Goal: Use online tool/utility

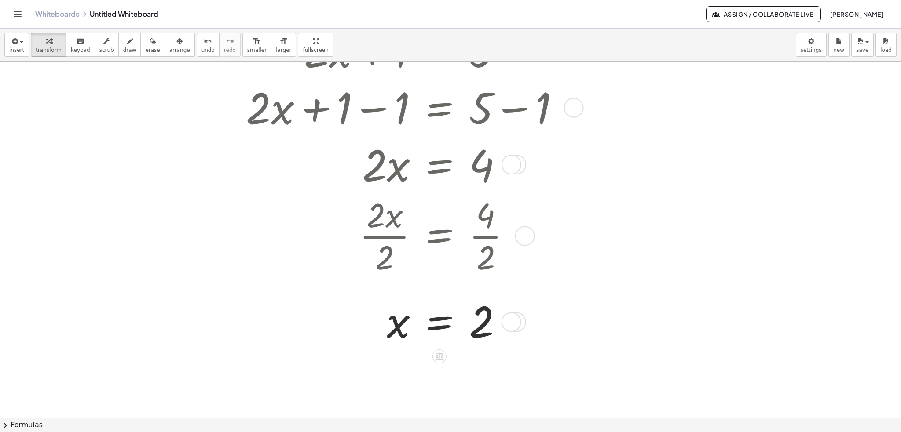
scroll to position [176, 0]
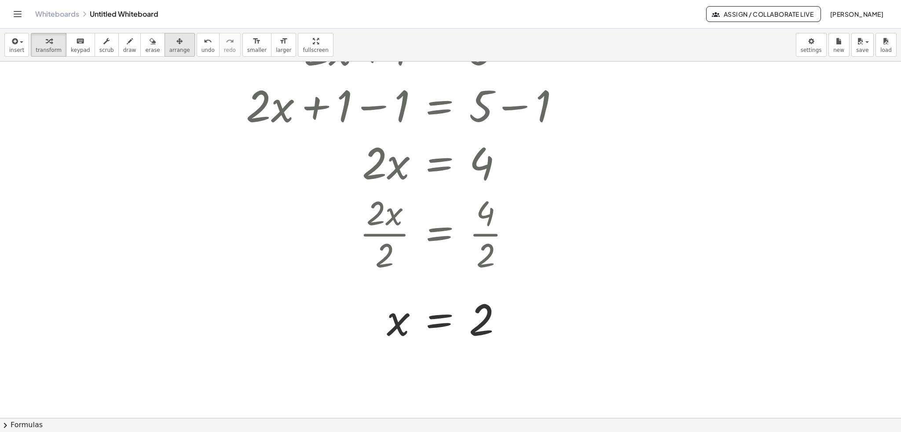
click at [176, 41] on icon "button" at bounding box center [179, 41] width 6 height 11
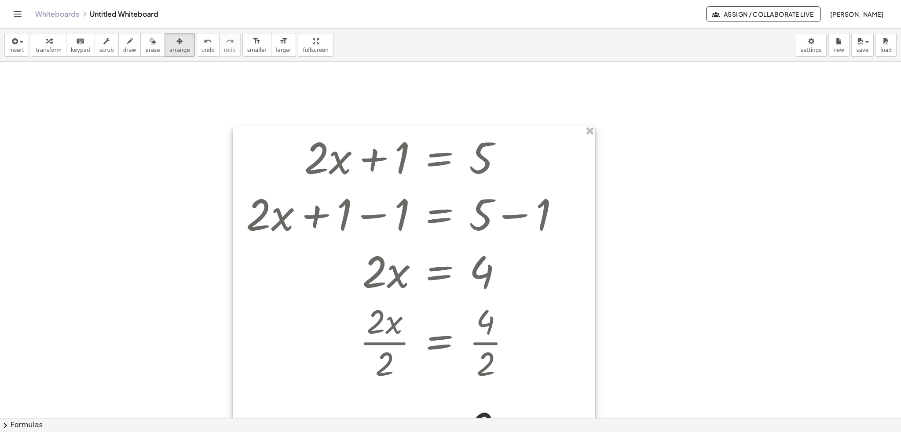
scroll to position [44, 0]
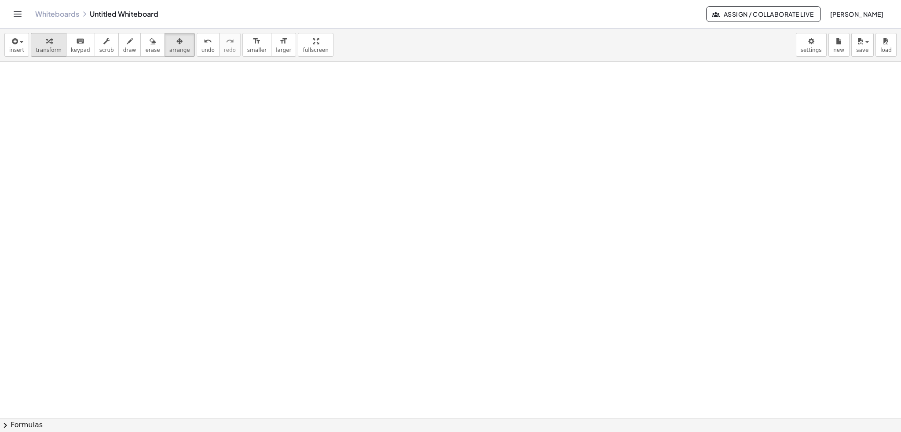
click at [47, 48] on span "transform" at bounding box center [49, 50] width 26 height 6
click at [126, 99] on div at bounding box center [450, 375] width 901 height 714
drag, startPoint x: 210, startPoint y: 87, endPoint x: 208, endPoint y: 323, distance: 236.2
click at [208, 323] on div "· 2 · x" at bounding box center [450, 331] width 901 height 714
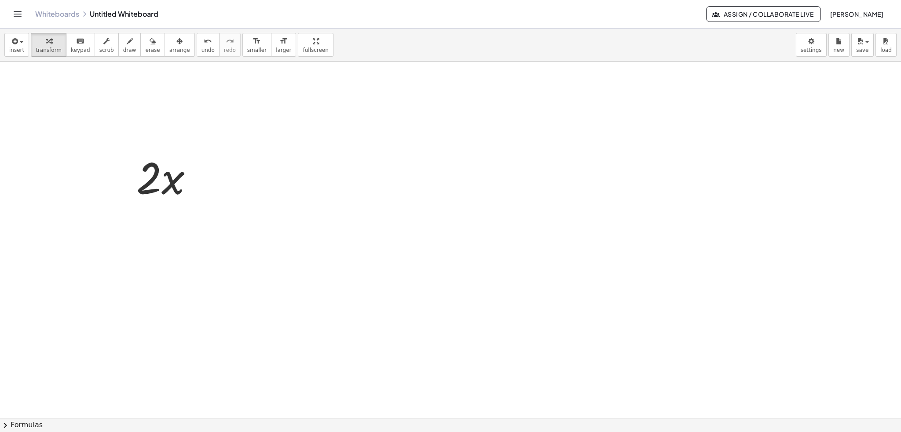
scroll to position [220, 0]
drag, startPoint x: 211, startPoint y: 179, endPoint x: 211, endPoint y: 402, distance: 223.0
click at [211, 402] on div "· 2 · x · 2 · x" at bounding box center [450, 199] width 901 height 714
drag, startPoint x: 210, startPoint y: 258, endPoint x: 209, endPoint y: 431, distance: 172.4
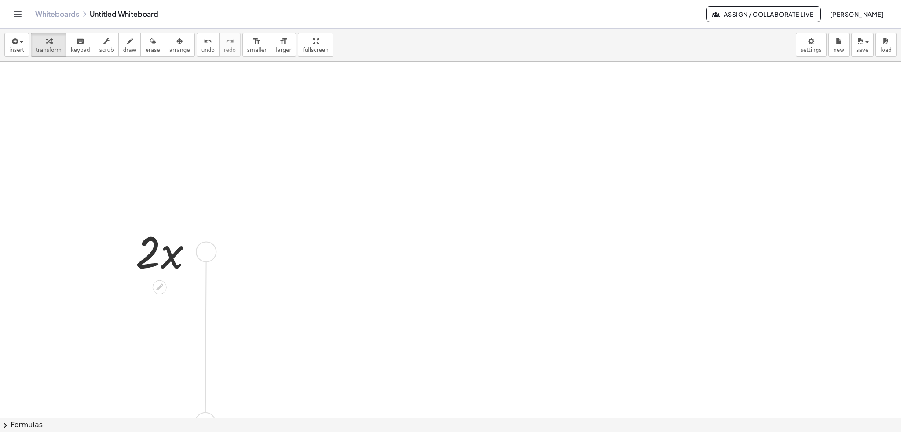
click at [209, 431] on div "insert select one: Math Expression Function Text Youtube Video Graphing Geometr…" at bounding box center [450, 231] width 901 height 404
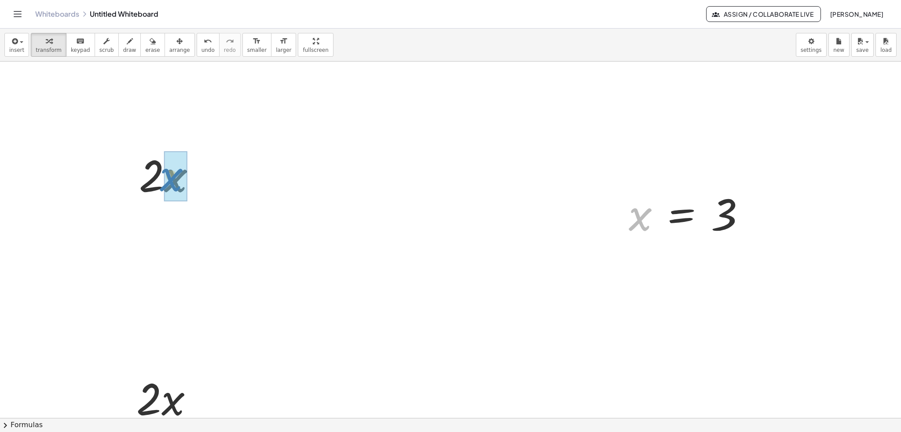
drag, startPoint x: 636, startPoint y: 221, endPoint x: 167, endPoint y: 183, distance: 470.9
drag, startPoint x: 165, startPoint y: 237, endPoint x: 211, endPoint y: 244, distance: 46.7
click at [165, 237] on div at bounding box center [171, 231] width 86 height 57
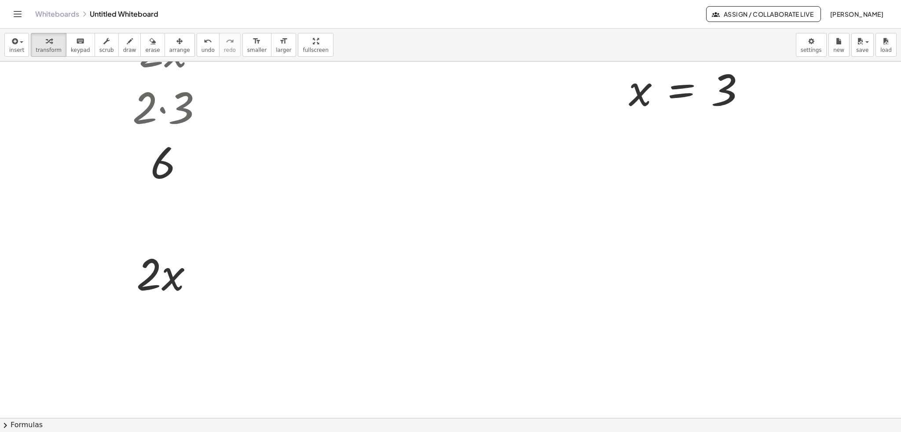
scroll to position [132, 0]
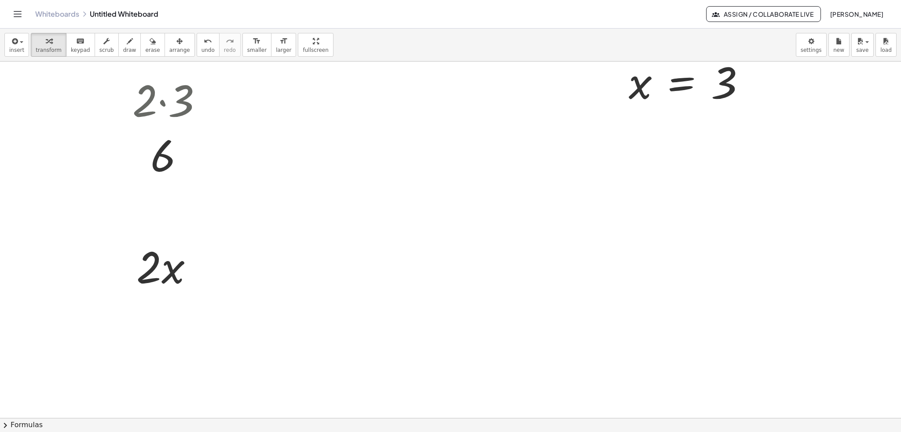
drag, startPoint x: 648, startPoint y: 292, endPoint x: 174, endPoint y: 278, distance: 474.3
click at [818, 50] on body "Graspable Math Activities Get Started Activity Bank Assigned Work Classes White…" at bounding box center [450, 216] width 901 height 432
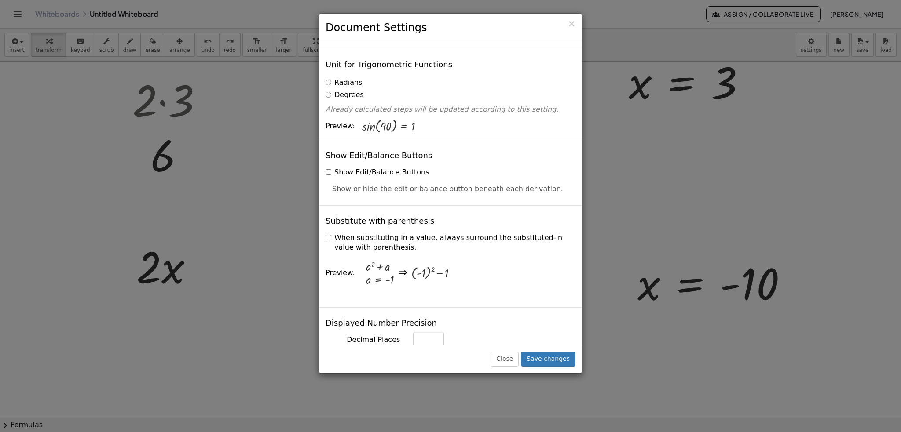
scroll to position [107, 0]
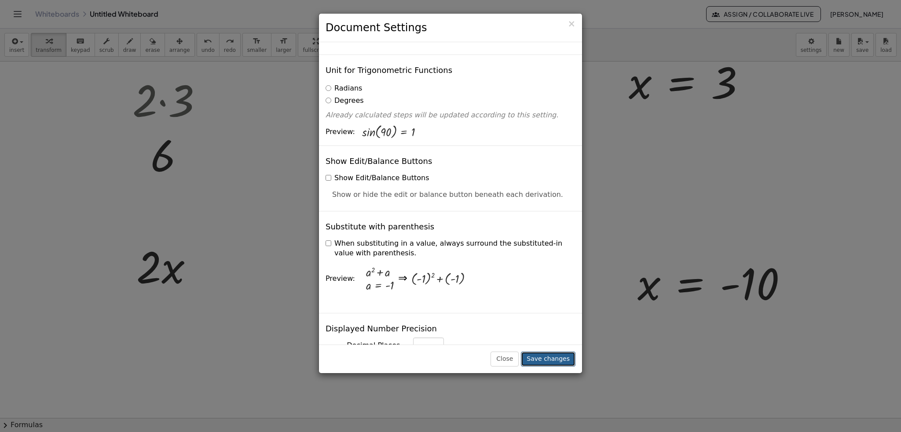
click at [556, 362] on button "Save changes" at bounding box center [548, 359] width 55 height 15
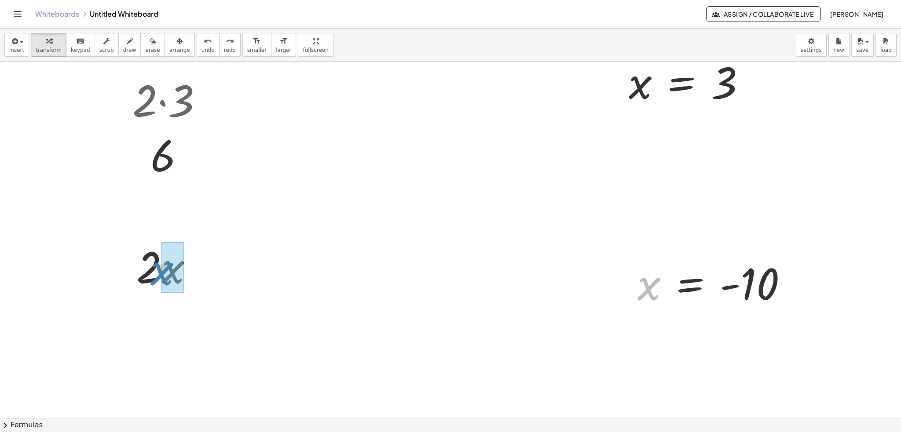
drag, startPoint x: 648, startPoint y: 292, endPoint x: 160, endPoint y: 278, distance: 488.4
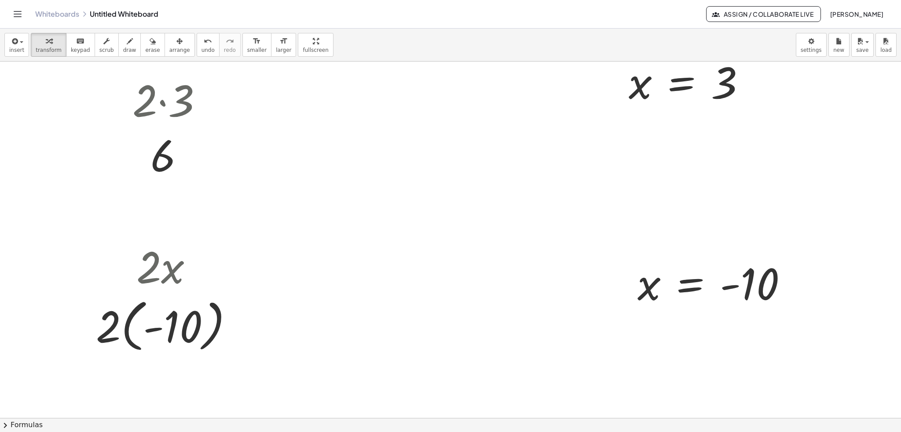
scroll to position [176, 0]
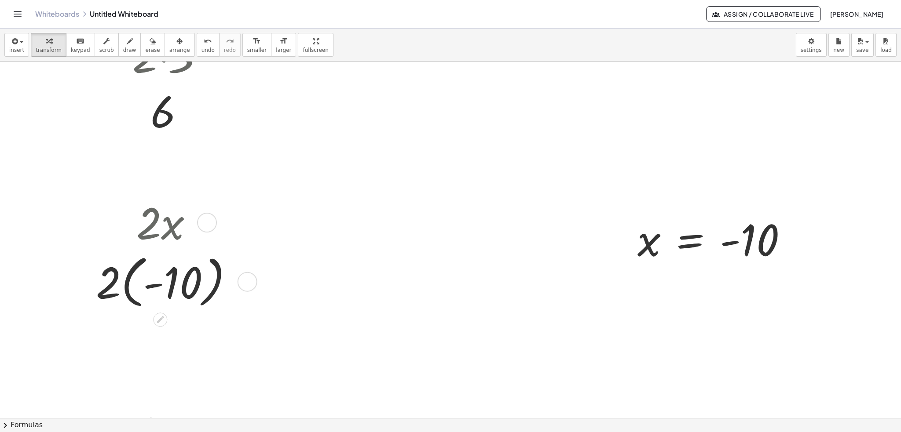
click at [151, 285] on div at bounding box center [167, 281] width 153 height 62
click at [130, 287] on div at bounding box center [167, 281] width 153 height 62
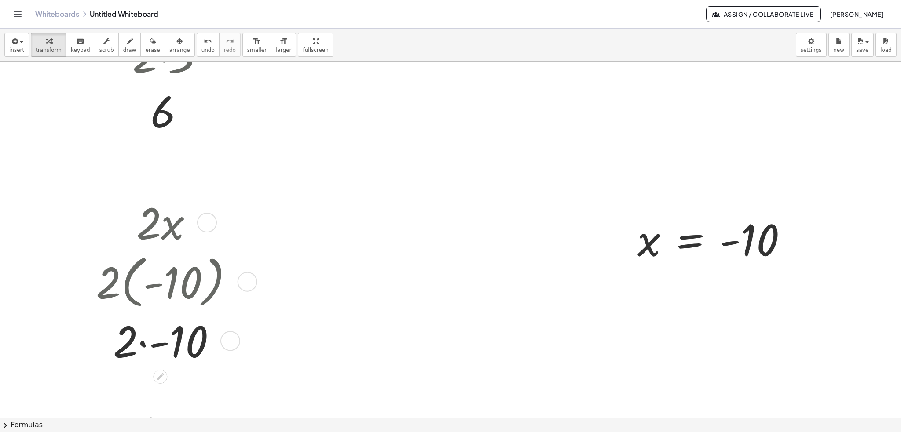
click at [155, 350] on div at bounding box center [167, 340] width 153 height 57
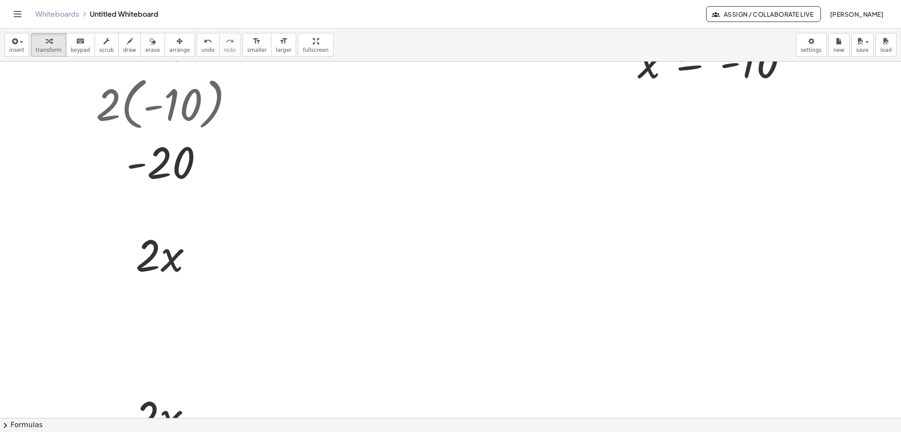
scroll to position [440, 0]
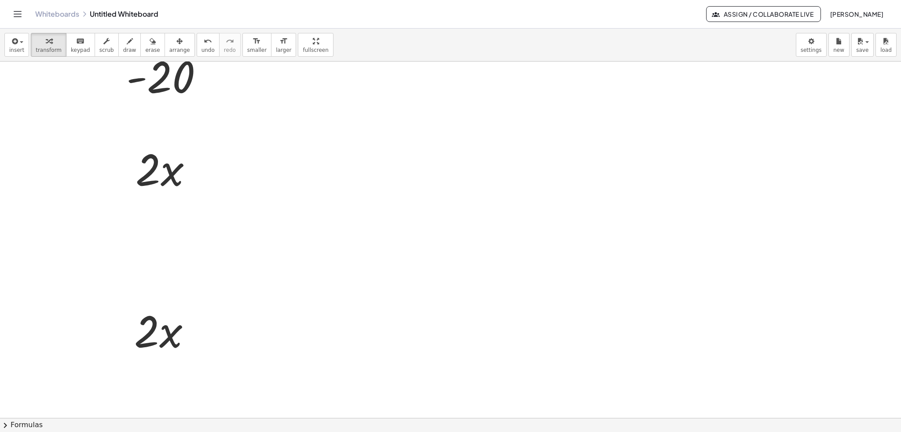
click at [561, 175] on div at bounding box center [450, 157] width 901 height 1071
drag, startPoint x: 586, startPoint y: 223, endPoint x: 174, endPoint y: 167, distance: 415.5
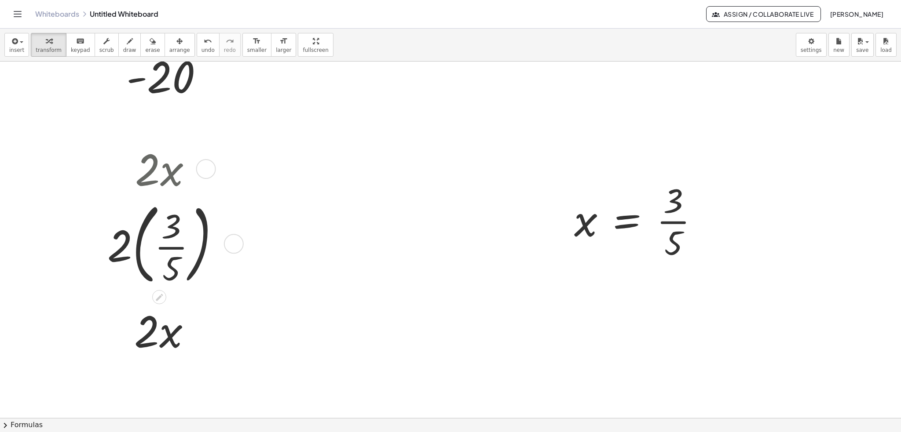
click at [141, 244] on div at bounding box center [167, 243] width 128 height 93
click at [154, 247] on div at bounding box center [167, 243] width 94 height 86
click at [158, 226] on div at bounding box center [166, 243] width 85 height 86
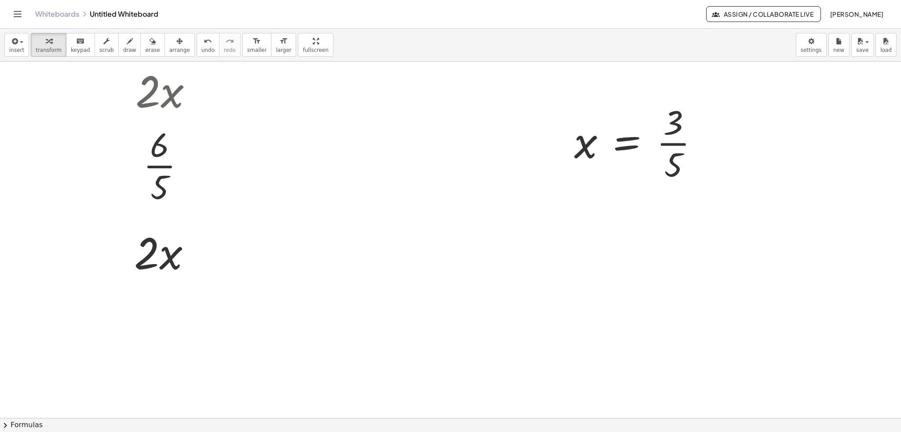
scroll to position [572, 0]
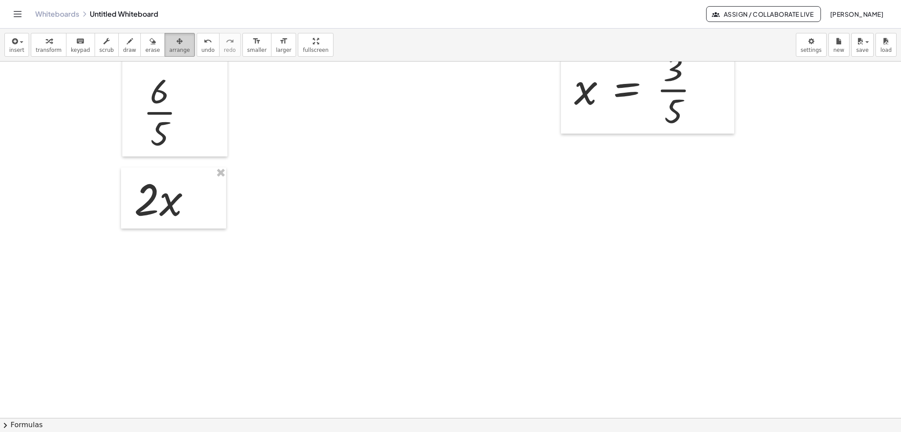
click at [164, 40] on button "arrange" at bounding box center [179, 45] width 30 height 24
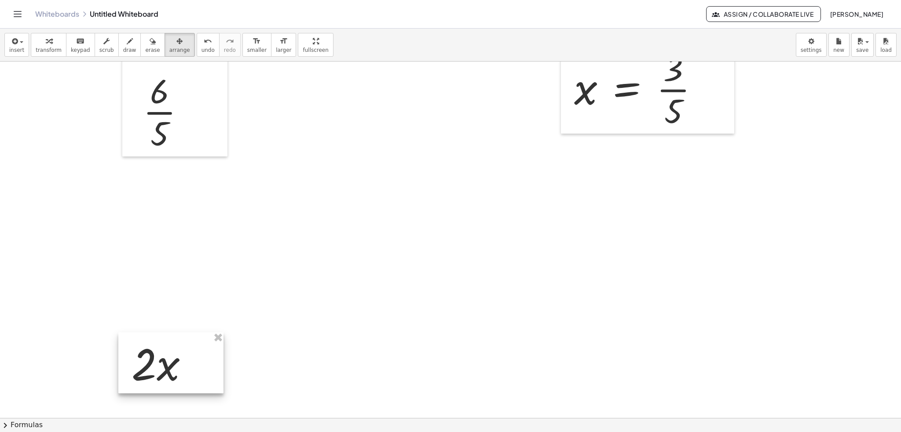
drag, startPoint x: 209, startPoint y: 197, endPoint x: 208, endPoint y: 356, distance: 159.2
click at [208, 369] on div at bounding box center [170, 362] width 105 height 61
click at [51, 44] on div "button" at bounding box center [49, 41] width 26 height 11
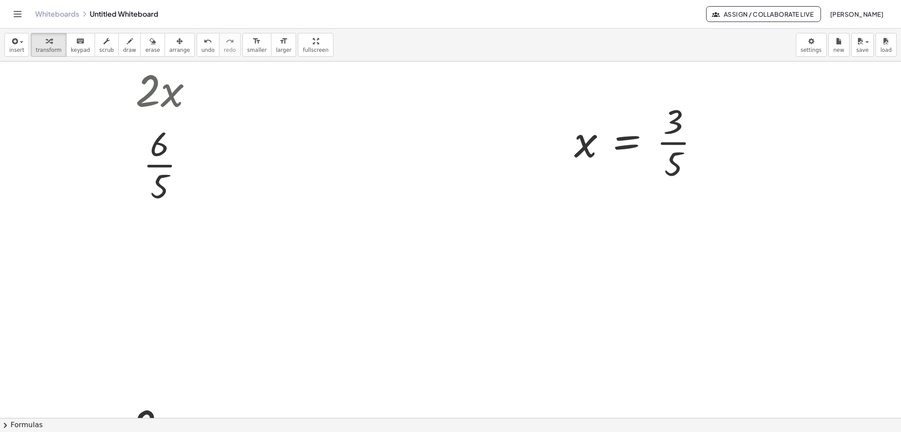
scroll to position [440, 0]
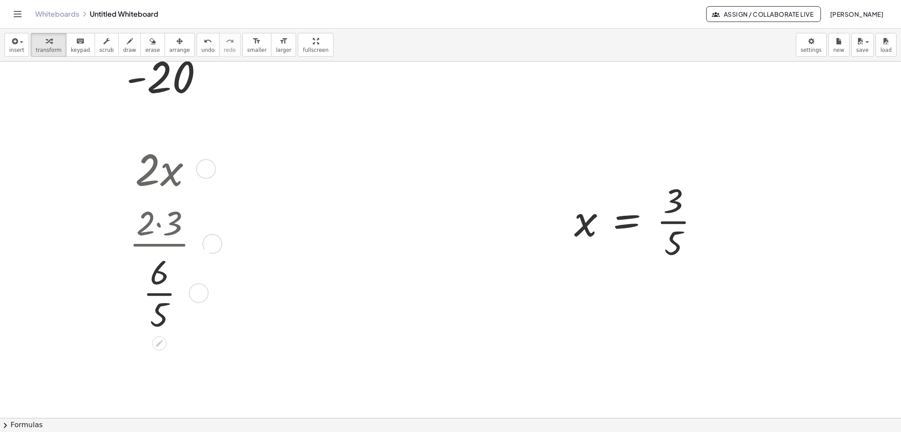
drag, startPoint x: 194, startPoint y: 248, endPoint x: 202, endPoint y: 321, distance: 73.9
click at [159, 293] on div "· · 5 6" at bounding box center [159, 293] width 0 height 0
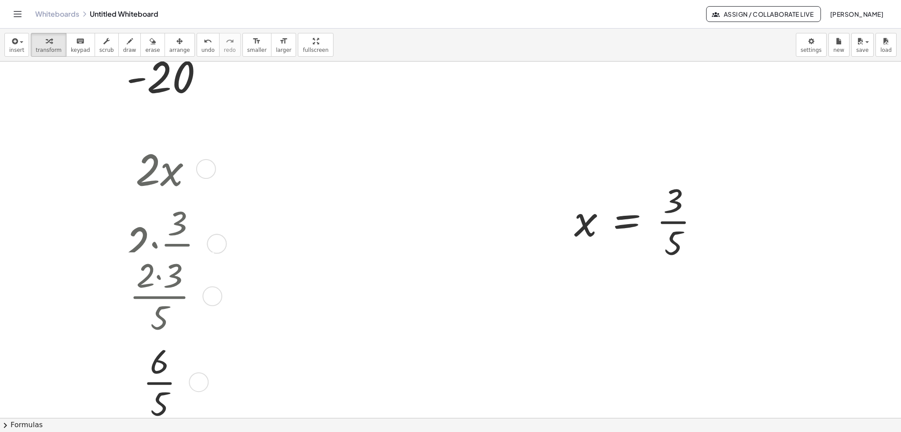
drag, startPoint x: 213, startPoint y: 236, endPoint x: 210, endPoint y: 315, distance: 79.2
click at [159, 296] on div "· 2 · 3 · 5" at bounding box center [159, 296] width 0 height 0
drag, startPoint x: 197, startPoint y: 416, endPoint x: 206, endPoint y: 333, distance: 84.1
click at [206, 354] on div at bounding box center [199, 364] width 20 height 20
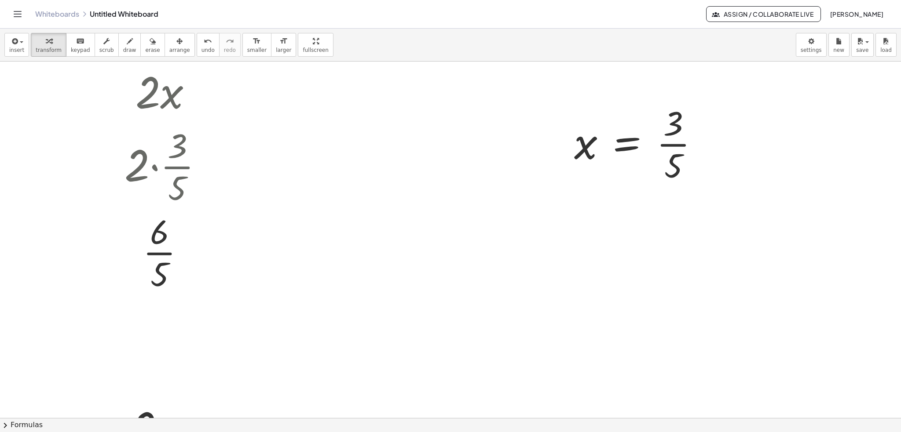
scroll to position [528, 0]
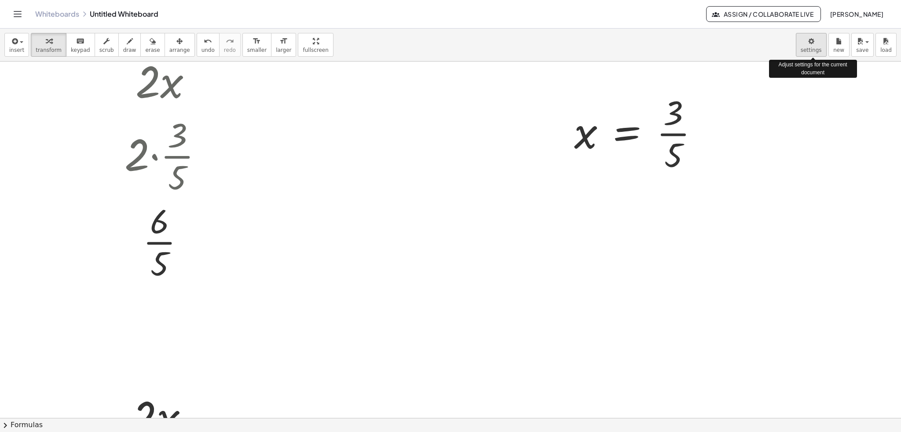
click at [807, 41] on body "Graspable Math Activities Get Started Activity Bank Assigned Work Classes White…" at bounding box center [450, 216] width 901 height 432
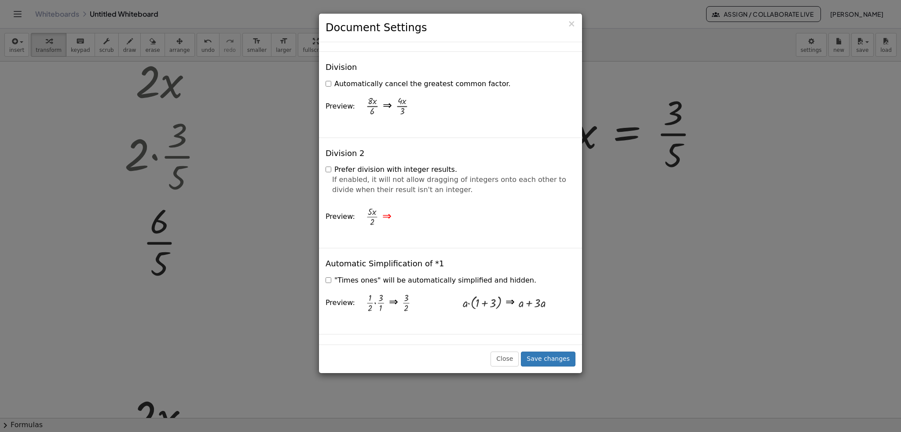
scroll to position [968, 0]
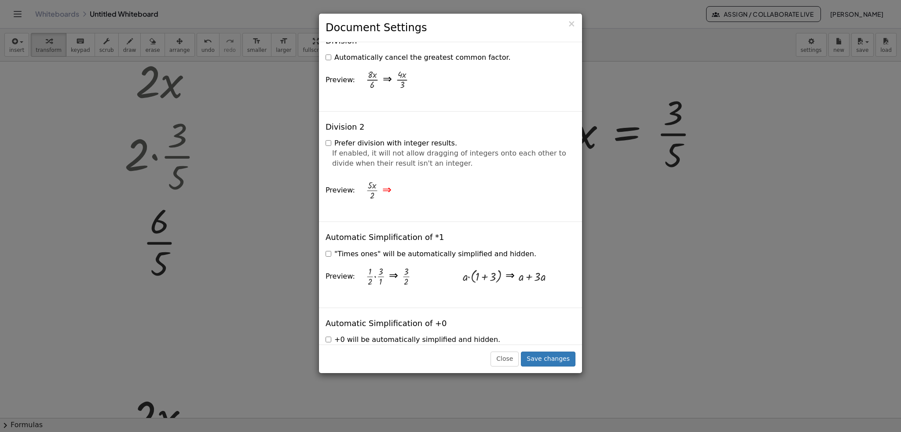
click at [368, 181] on div at bounding box center [372, 191] width 12 height 20
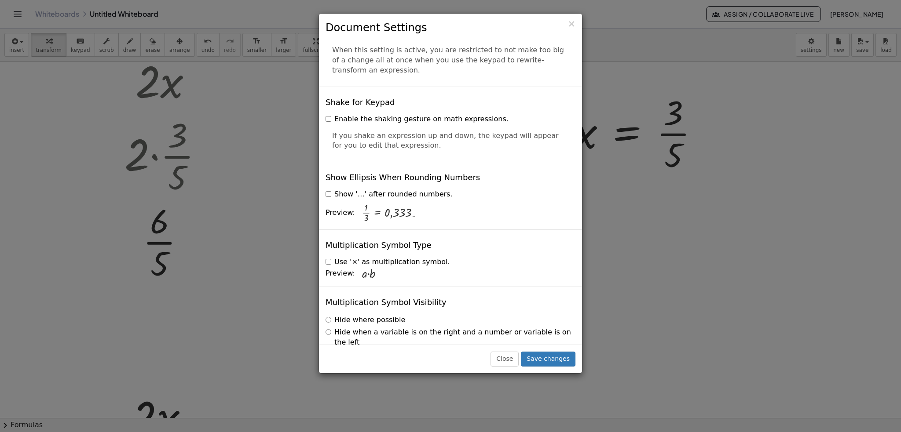
scroll to position [2042, 0]
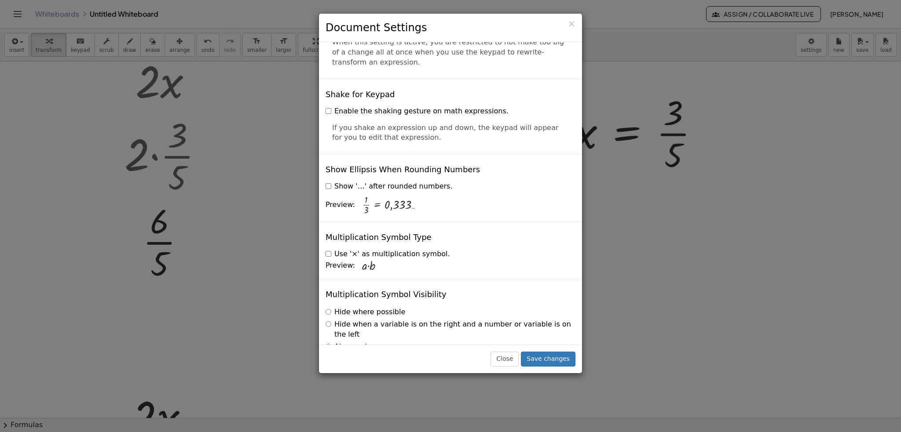
click at [332, 320] on label "Hide when a variable is on the right and a number or variable is on the left" at bounding box center [450, 330] width 250 height 20
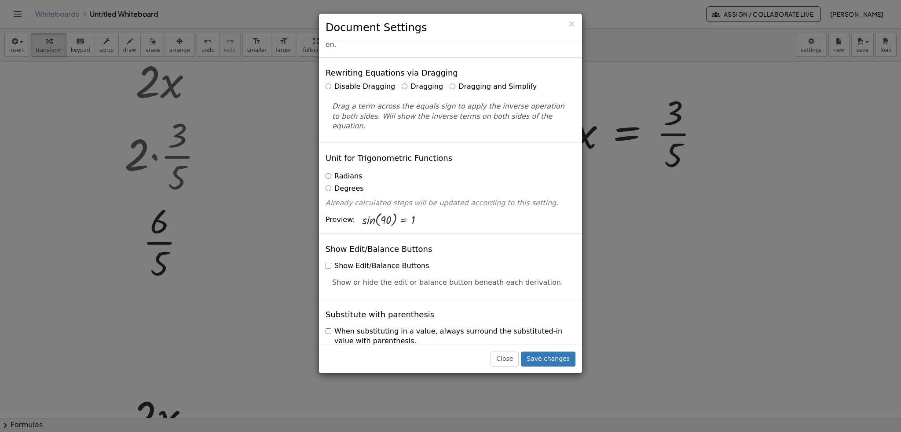
scroll to position [0, 0]
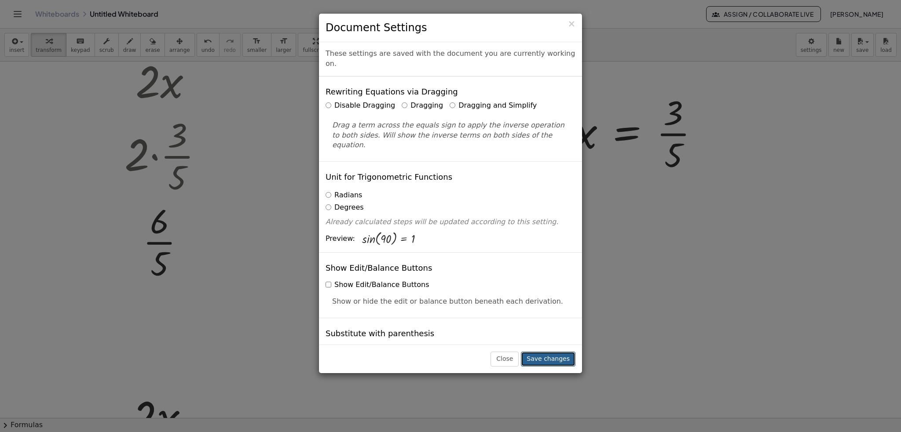
click at [566, 359] on button "Save changes" at bounding box center [548, 359] width 55 height 15
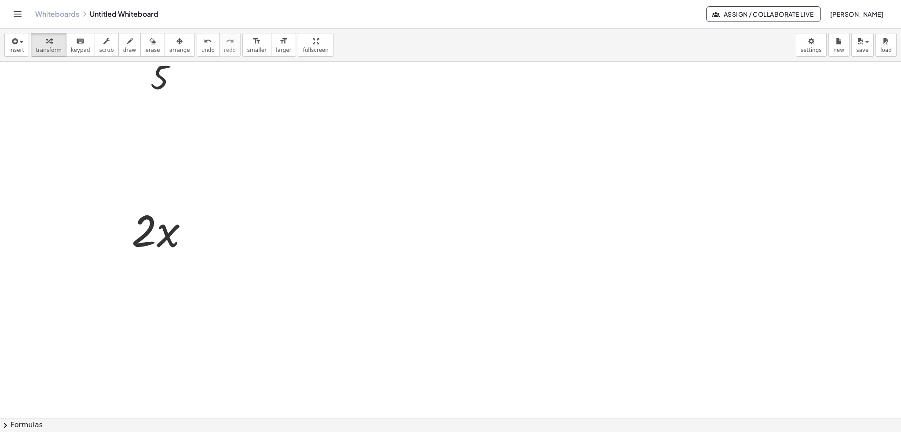
scroll to position [626, 0]
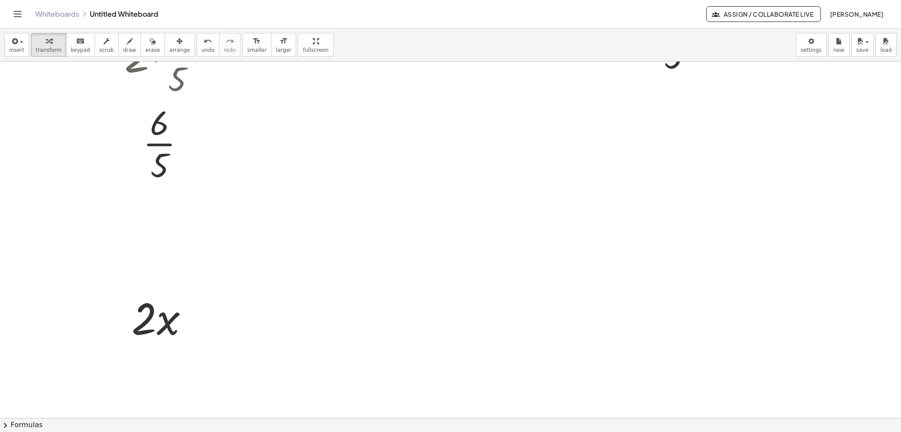
click at [446, 317] on div at bounding box center [450, 149] width 901 height 1428
click at [546, 323] on div at bounding box center [450, 149] width 901 height 1428
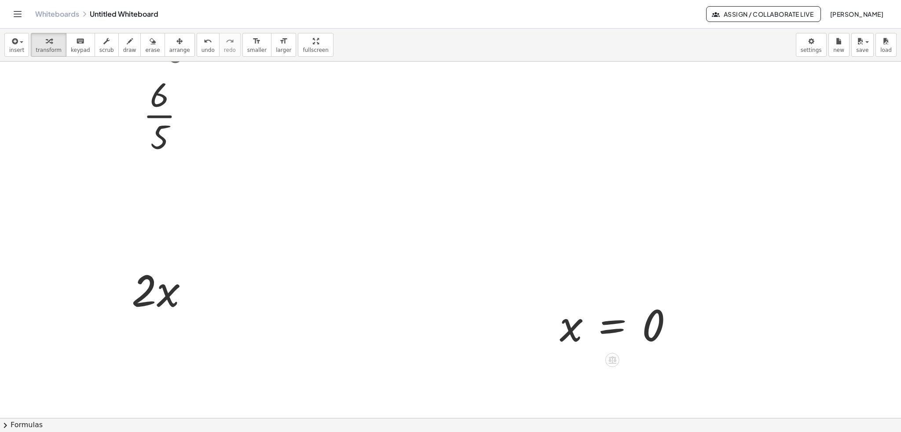
scroll to position [670, 0]
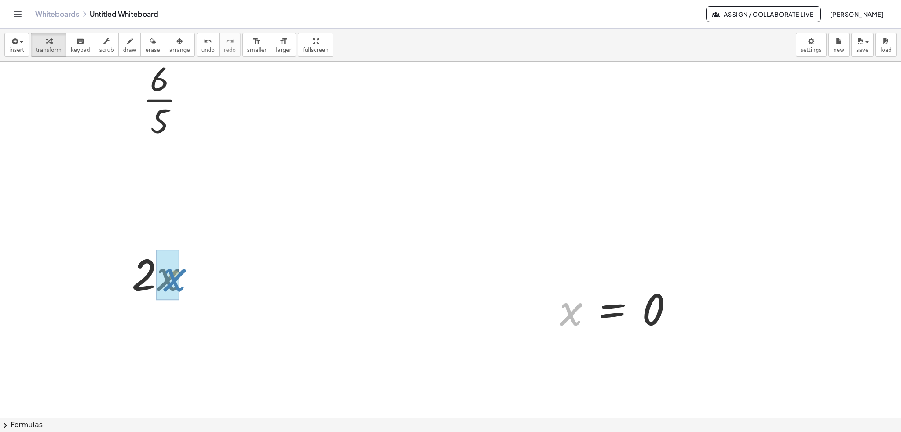
drag, startPoint x: 569, startPoint y: 321, endPoint x: 172, endPoint y: 289, distance: 397.6
click at [165, 342] on div at bounding box center [163, 330] width 82 height 57
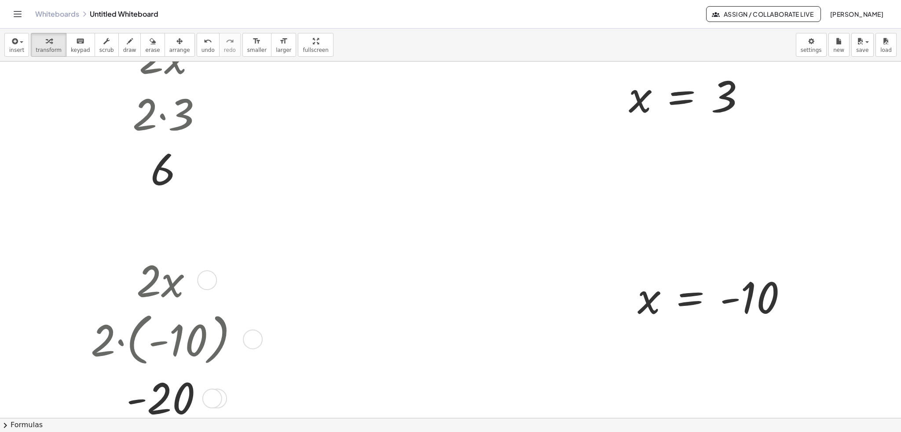
scroll to position [99, 0]
